Goal: Task Accomplishment & Management: Use online tool/utility

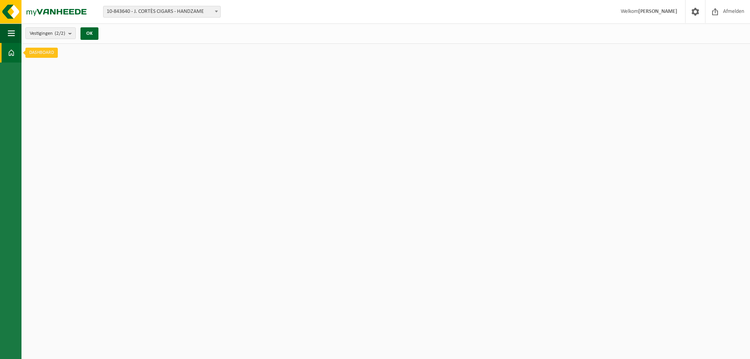
click at [7, 53] on link "Dashboard" at bounding box center [10, 53] width 21 height 20
click at [693, 9] on span at bounding box center [695, 11] width 12 height 23
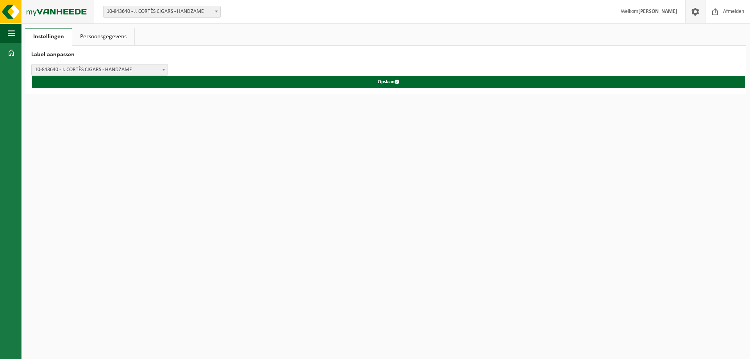
click at [11, 9] on img at bounding box center [47, 11] width 94 height 23
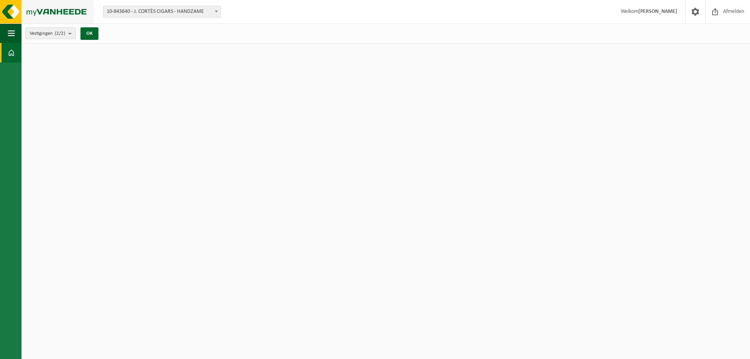
click at [76, 9] on img at bounding box center [47, 11] width 94 height 23
click at [12, 32] on span "button" at bounding box center [11, 33] width 7 height 20
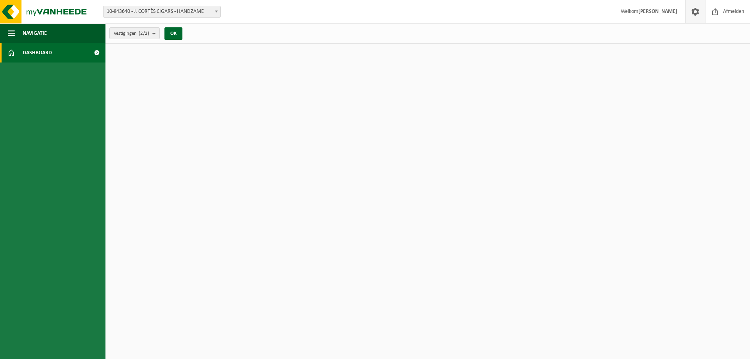
click at [692, 12] on span at bounding box center [695, 11] width 12 height 23
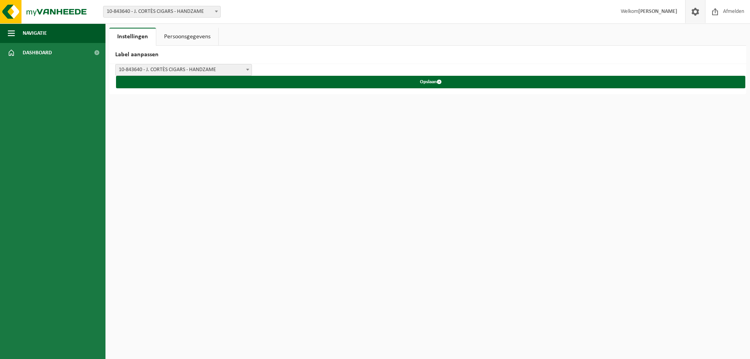
click at [177, 37] on link "Persoonsgegevens" at bounding box center [187, 37] width 62 height 18
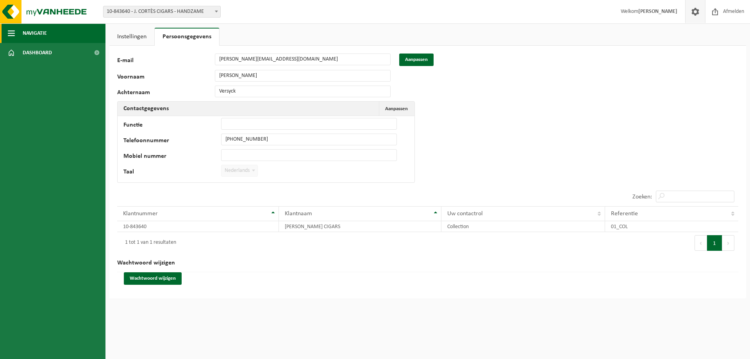
click at [43, 30] on span "Navigatie" at bounding box center [35, 33] width 24 height 20
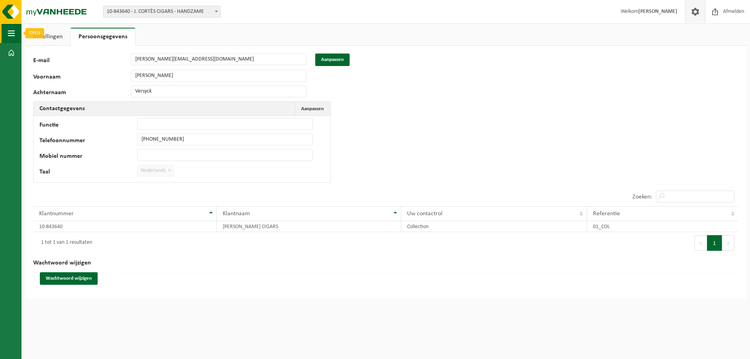
click at [13, 32] on span "button" at bounding box center [11, 33] width 7 height 20
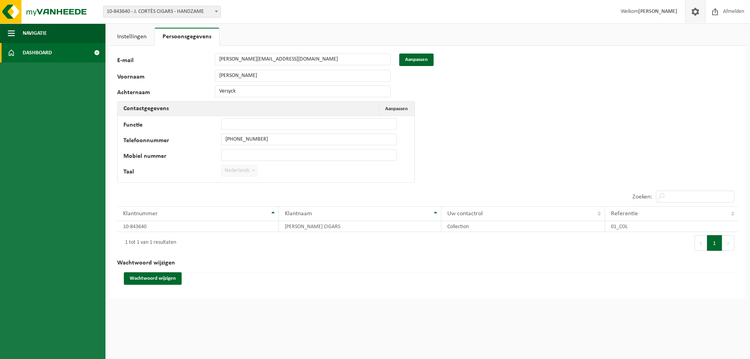
click at [19, 50] on link "Dashboard" at bounding box center [52, 53] width 105 height 20
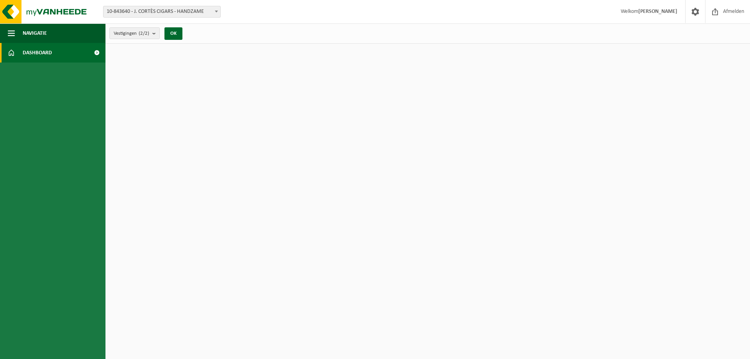
click at [96, 52] on span at bounding box center [97, 53] width 18 height 20
click at [171, 34] on button "OK" at bounding box center [173, 33] width 18 height 12
click at [157, 32] on b "submit" at bounding box center [155, 33] width 7 height 11
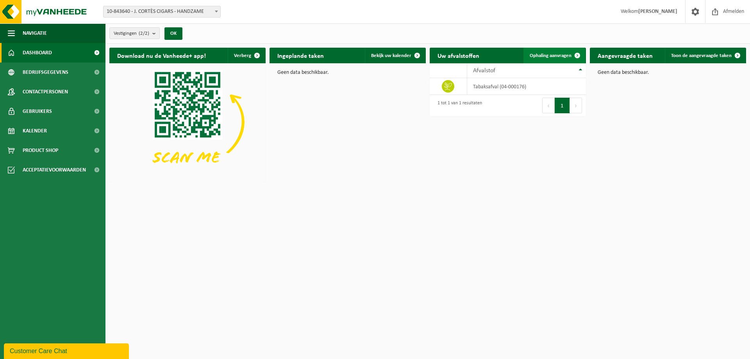
click at [558, 53] on span "Ophaling aanvragen" at bounding box center [551, 55] width 42 height 5
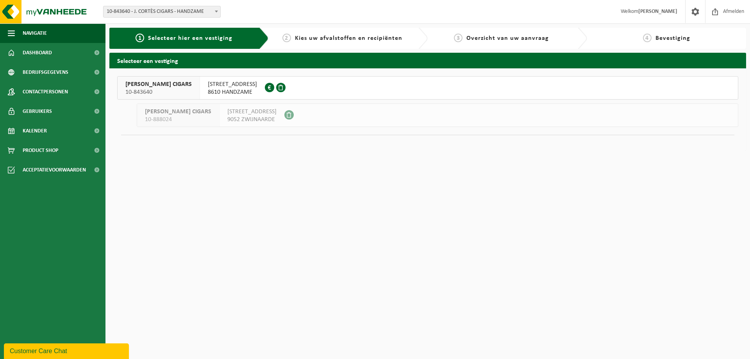
click at [150, 84] on span "[PERSON_NAME] CIGARS" at bounding box center [158, 84] width 66 height 8
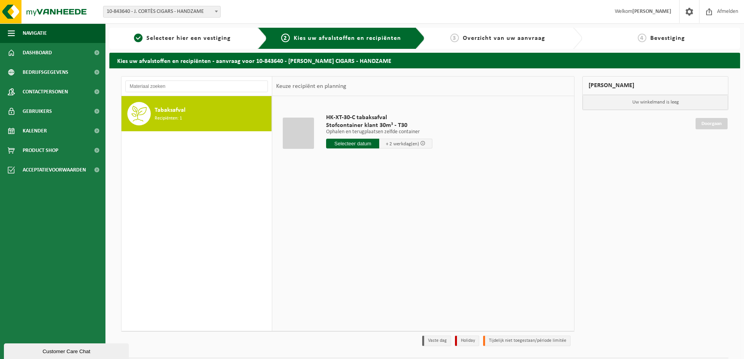
click at [193, 106] on div "Tabaksafval Recipiënten: 1" at bounding box center [212, 113] width 115 height 23
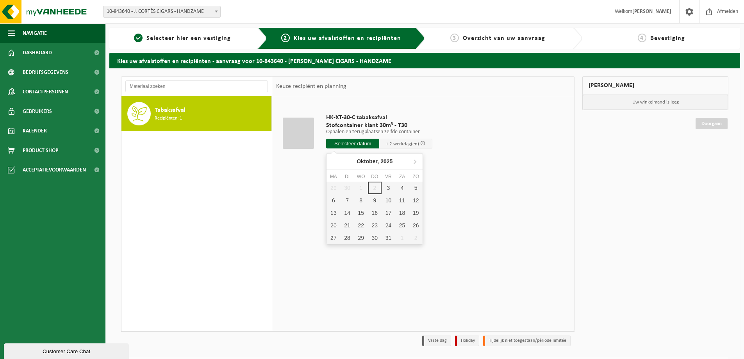
click at [354, 142] on input "text" at bounding box center [352, 144] width 53 height 10
click at [389, 185] on div "3" at bounding box center [389, 188] width 14 height 12
type input "Van 2025-10-03"
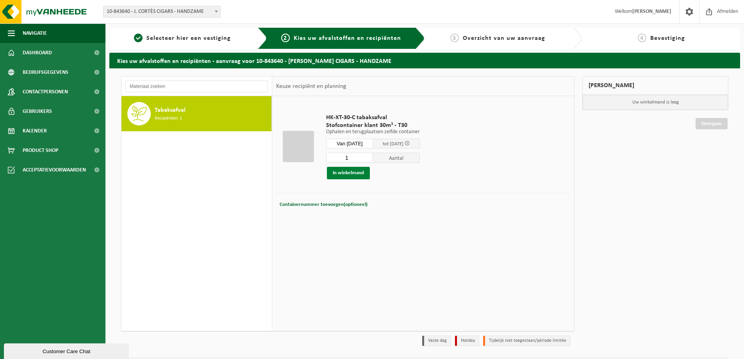
click at [352, 173] on button "In winkelmand" at bounding box center [348, 173] width 43 height 12
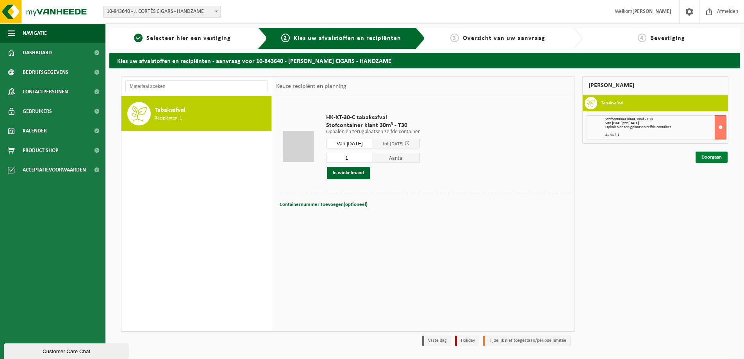
click at [719, 155] on link "Doorgaan" at bounding box center [712, 157] width 32 height 11
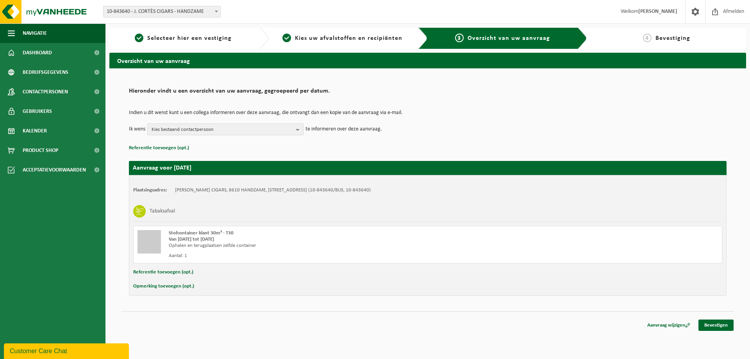
click at [299, 129] on b "button" at bounding box center [299, 129] width 7 height 11
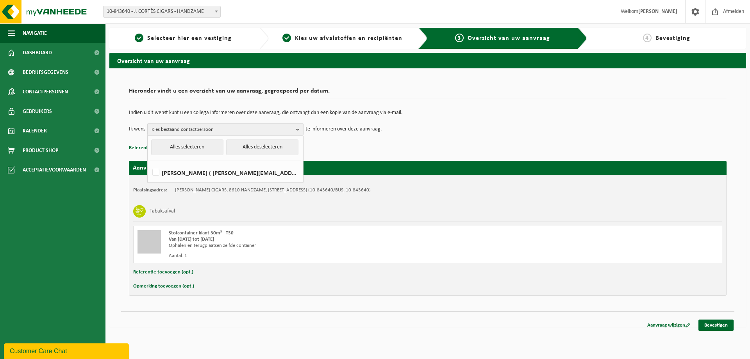
click at [299, 129] on b "button" at bounding box center [299, 129] width 7 height 11
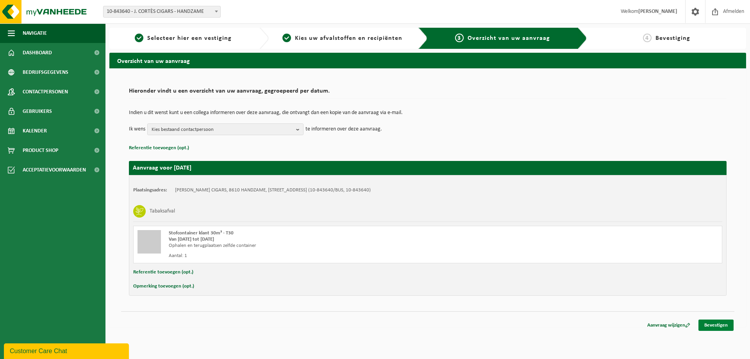
click at [709, 326] on link "Bevestigen" at bounding box center [715, 324] width 35 height 11
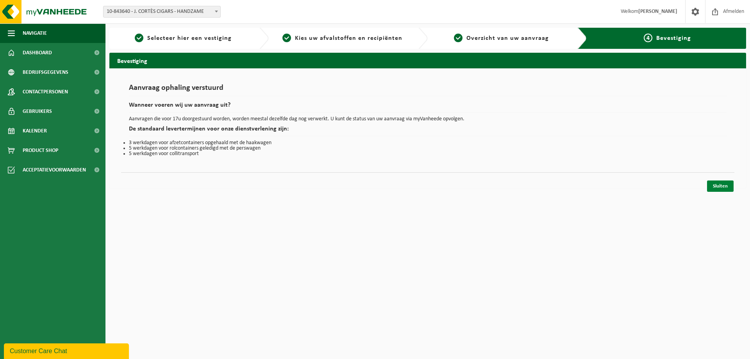
click at [723, 186] on link "Sluiten" at bounding box center [720, 185] width 27 height 11
